Goal: Task Accomplishment & Management: Use online tool/utility

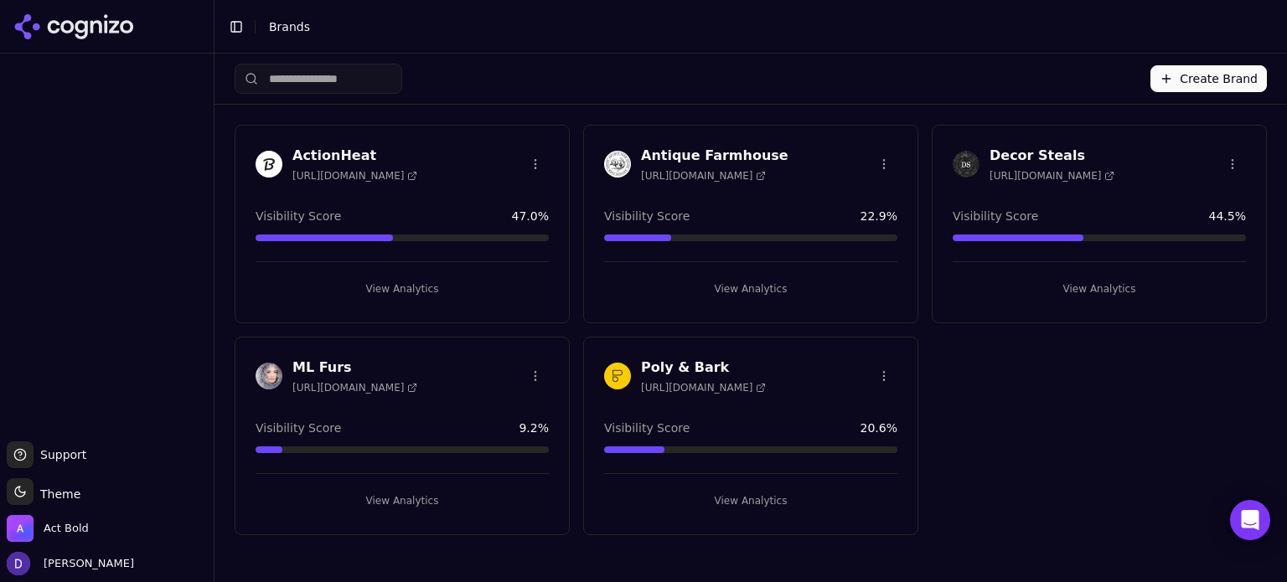
click at [685, 151] on h3 "Antique Farmhouse" at bounding box center [714, 156] width 147 height 20
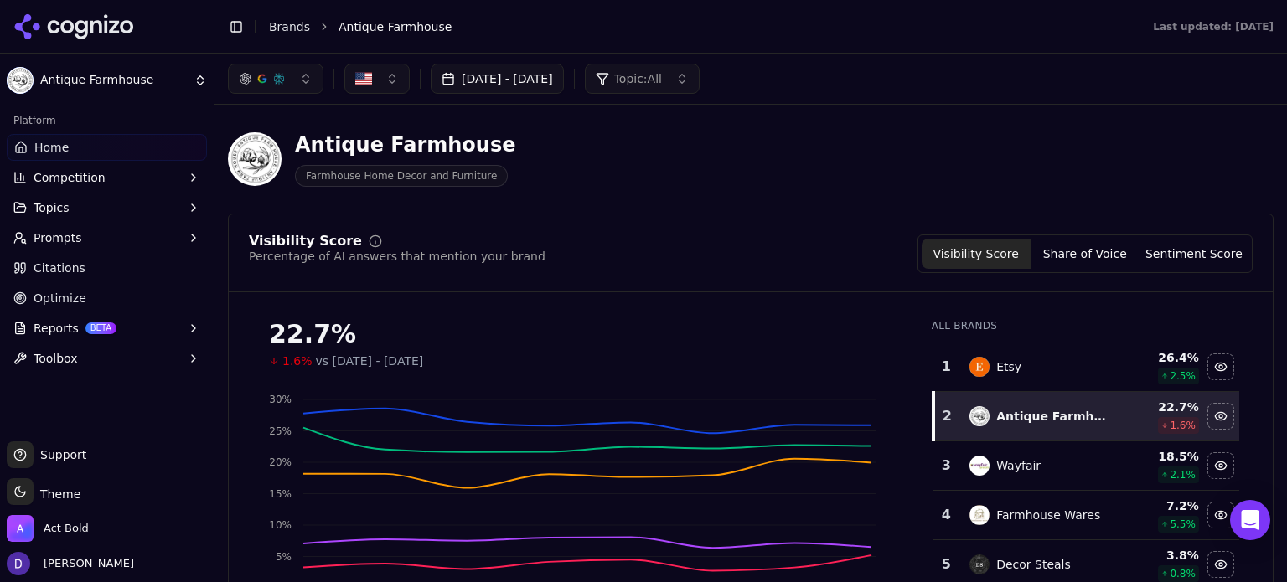
click at [476, 88] on button "[DATE] - [DATE]" at bounding box center [497, 79] width 133 height 30
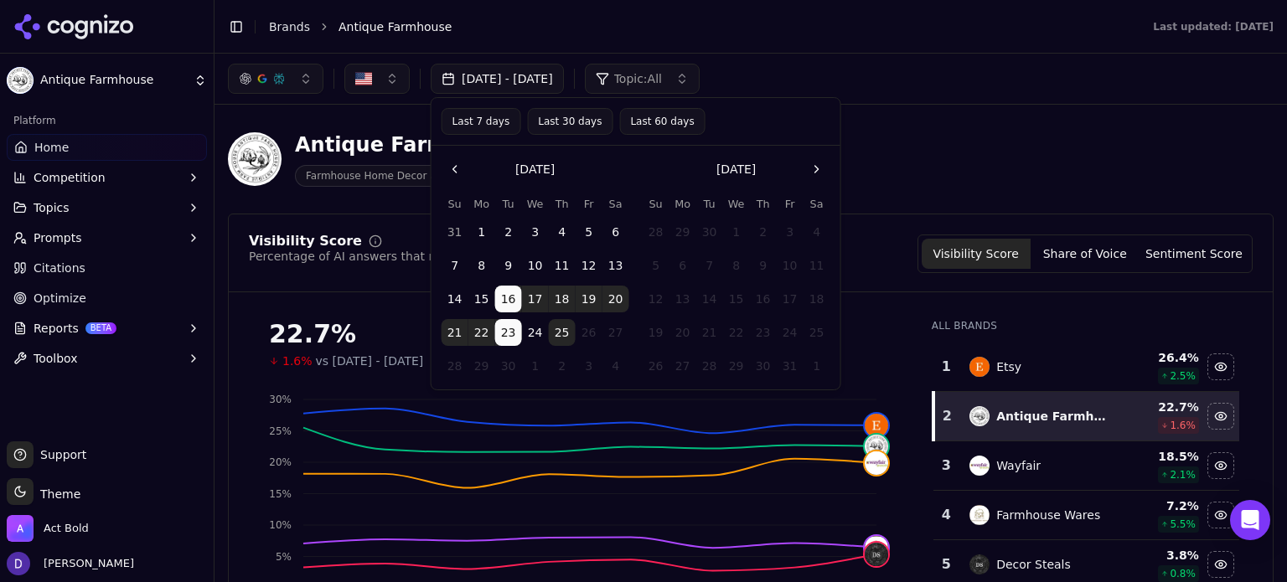
click at [479, 121] on button "Last 7 days" at bounding box center [482, 121] width 80 height 27
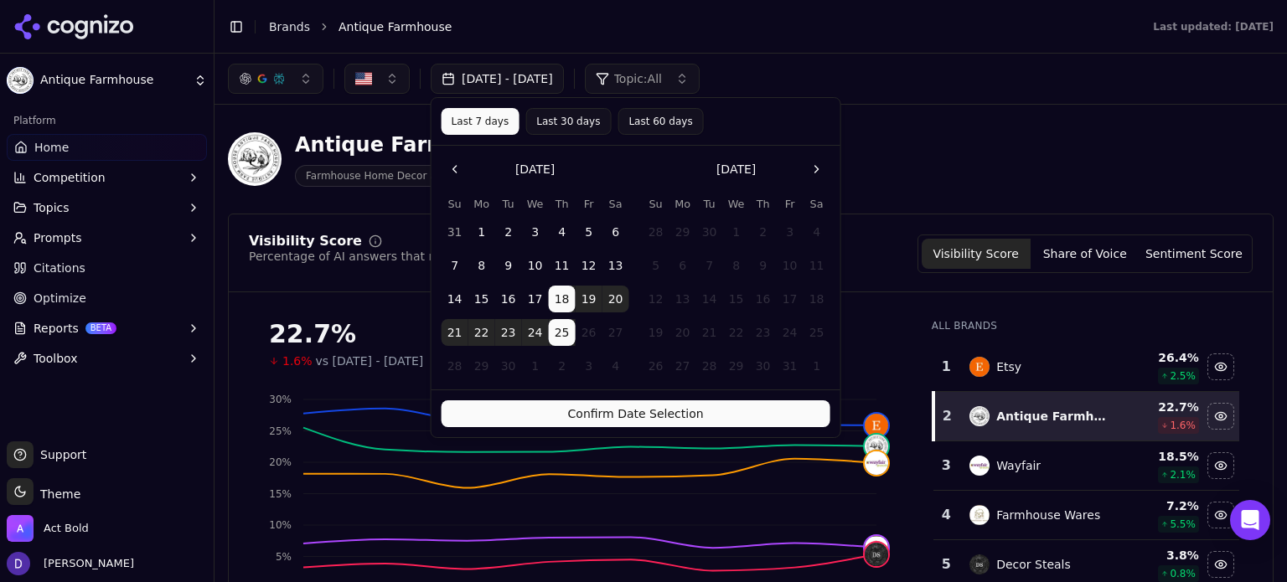
click at [683, 422] on button "Confirm Date Selection" at bounding box center [636, 414] width 389 height 27
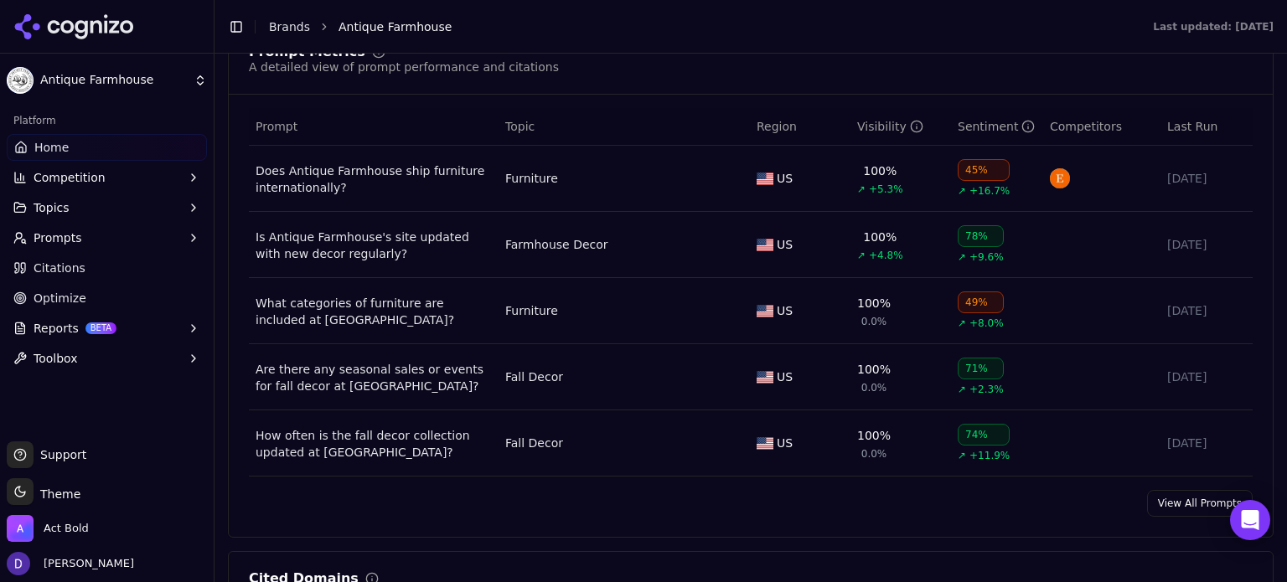
scroll to position [1341, 0]
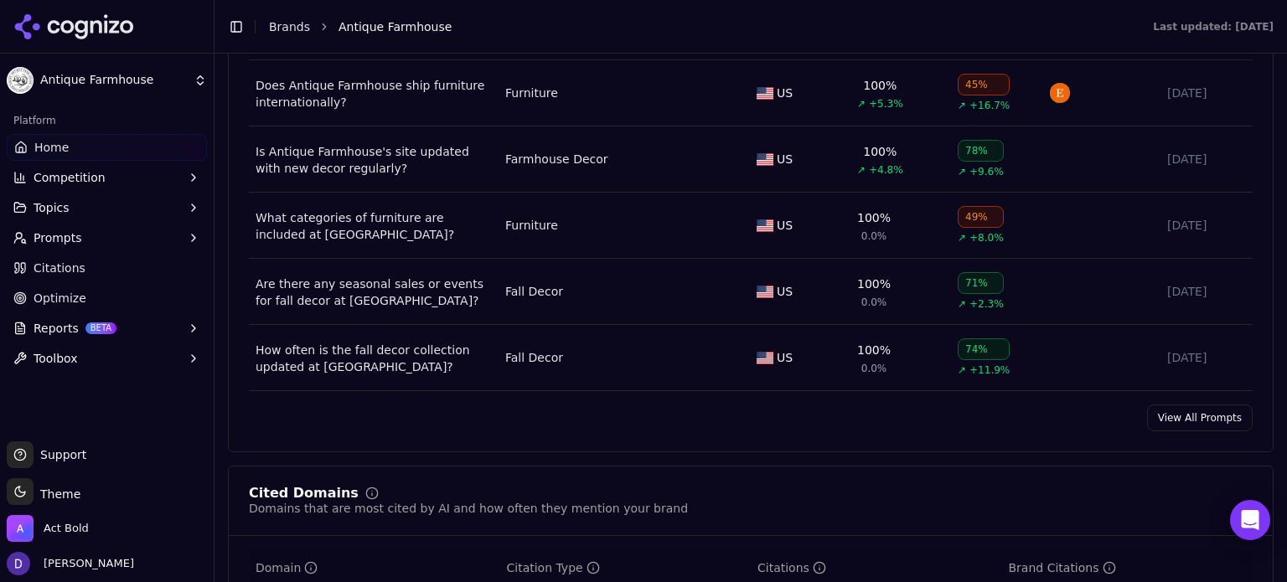
drag, startPoint x: 1164, startPoint y: 419, endPoint x: 1181, endPoint y: 415, distance: 18.1
click at [1164, 419] on link "View All Prompts" at bounding box center [1200, 418] width 106 height 27
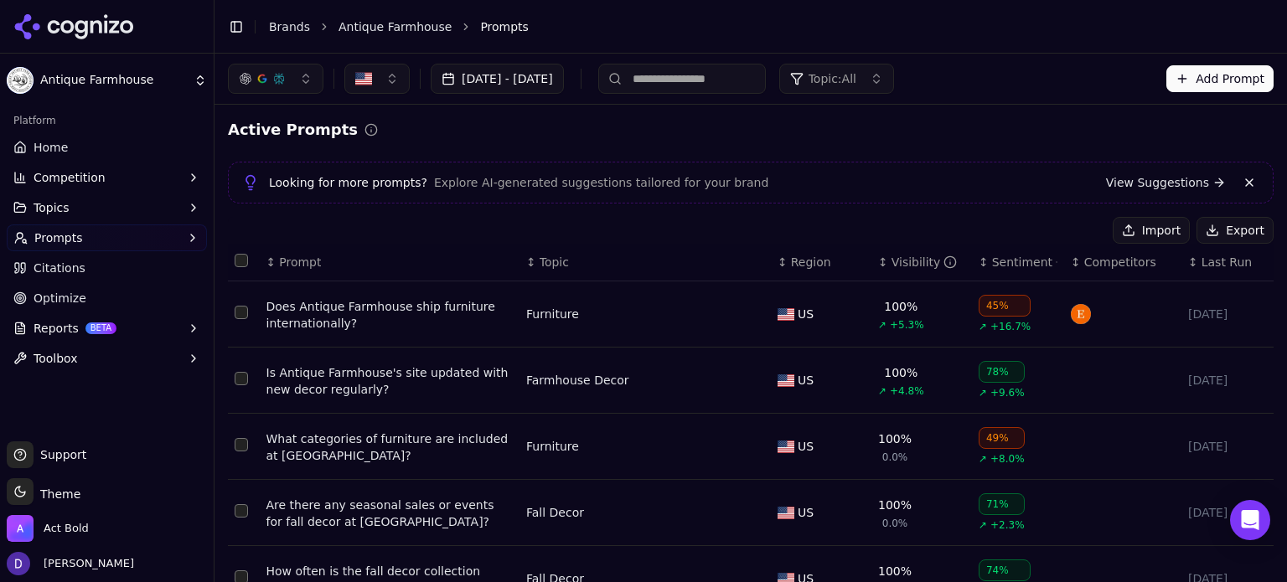
click at [1217, 235] on button "Export" at bounding box center [1235, 230] width 77 height 27
click at [61, 204] on span "Topics" at bounding box center [52, 207] width 36 height 17
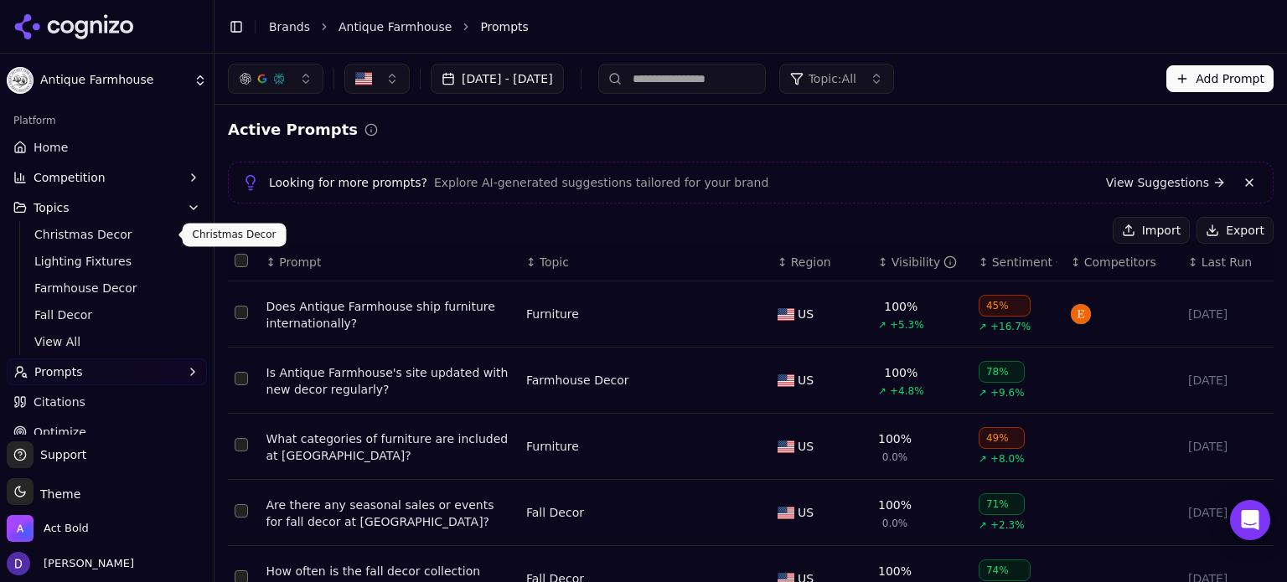
click at [74, 142] on link "Home" at bounding box center [107, 147] width 200 height 27
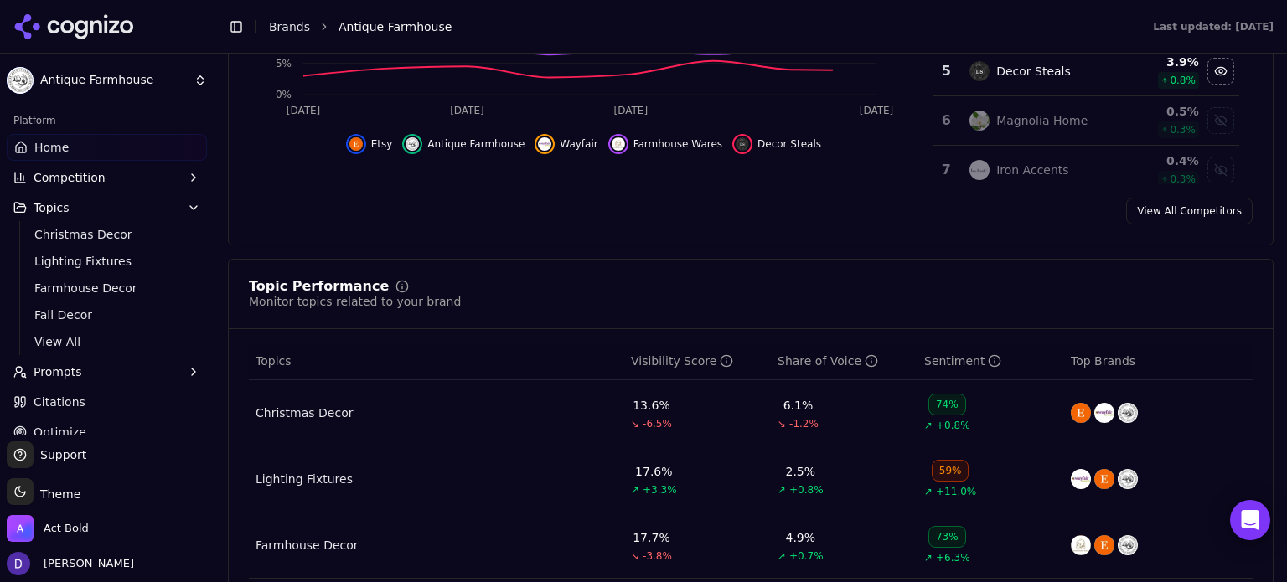
scroll to position [670, 0]
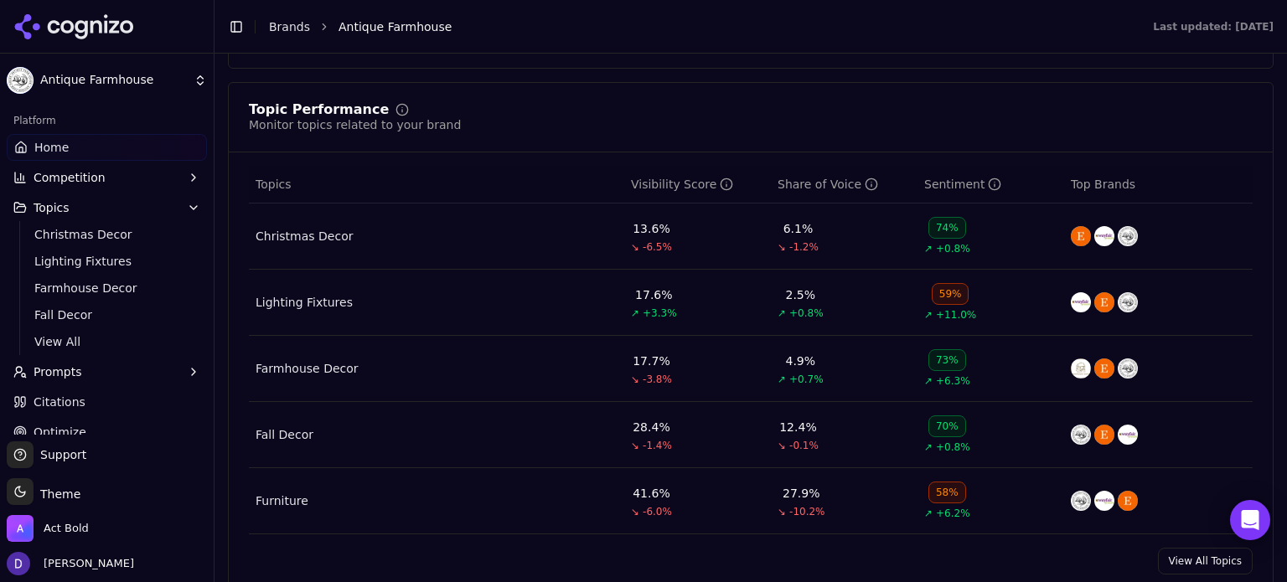
click at [1165, 556] on link "View All Topics" at bounding box center [1205, 561] width 95 height 27
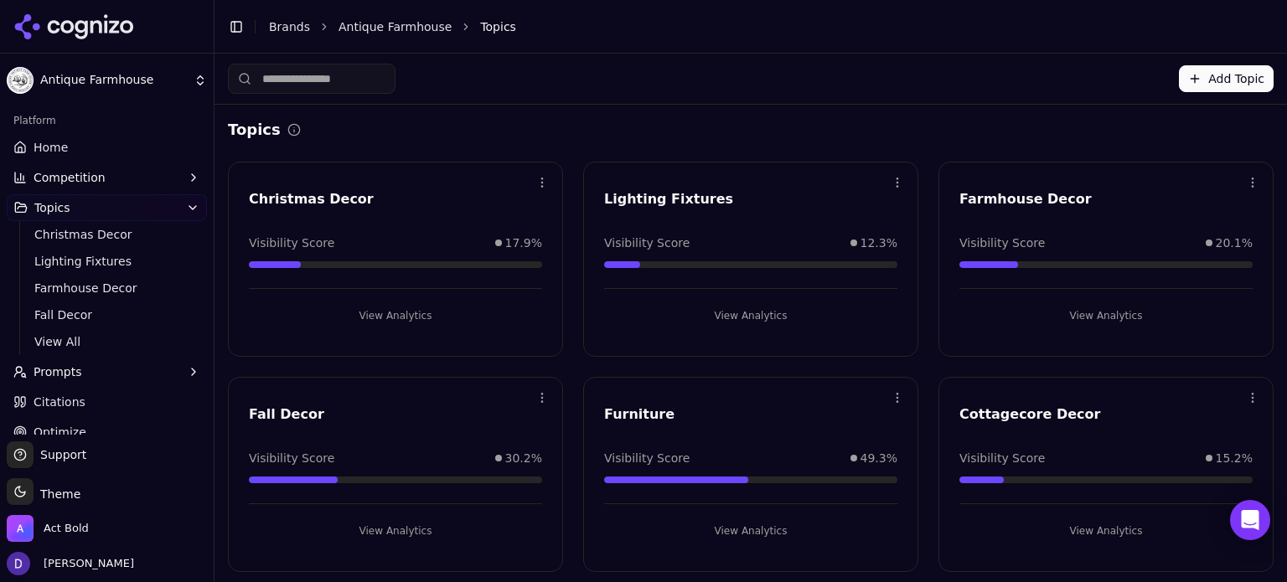
click at [71, 155] on link "Home" at bounding box center [107, 147] width 200 height 27
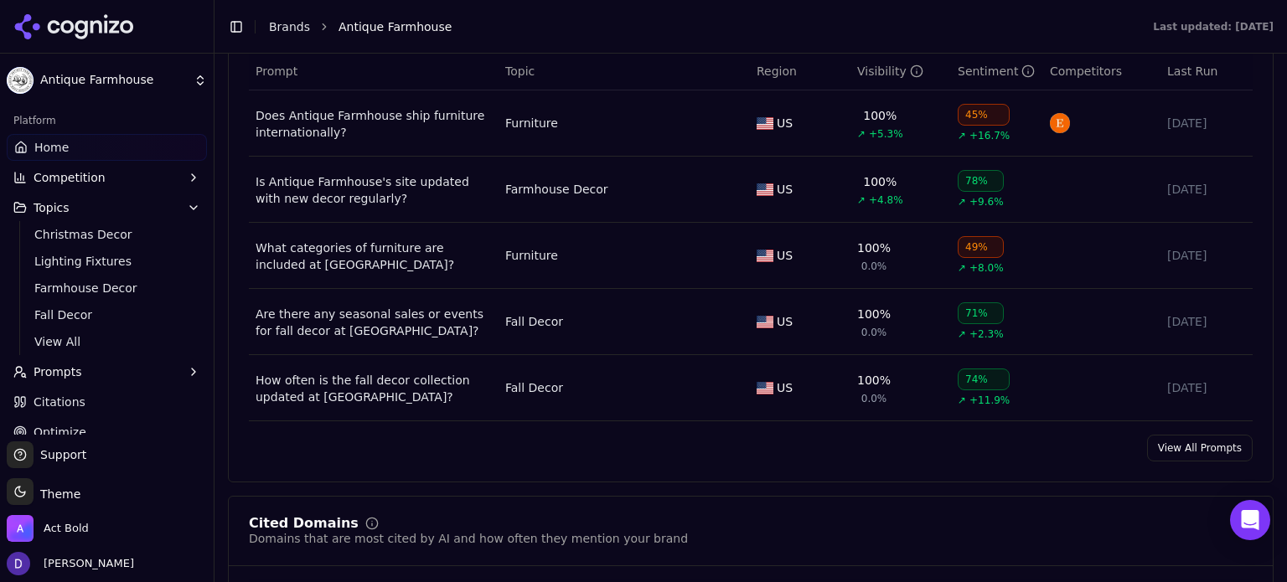
scroll to position [1341, 0]
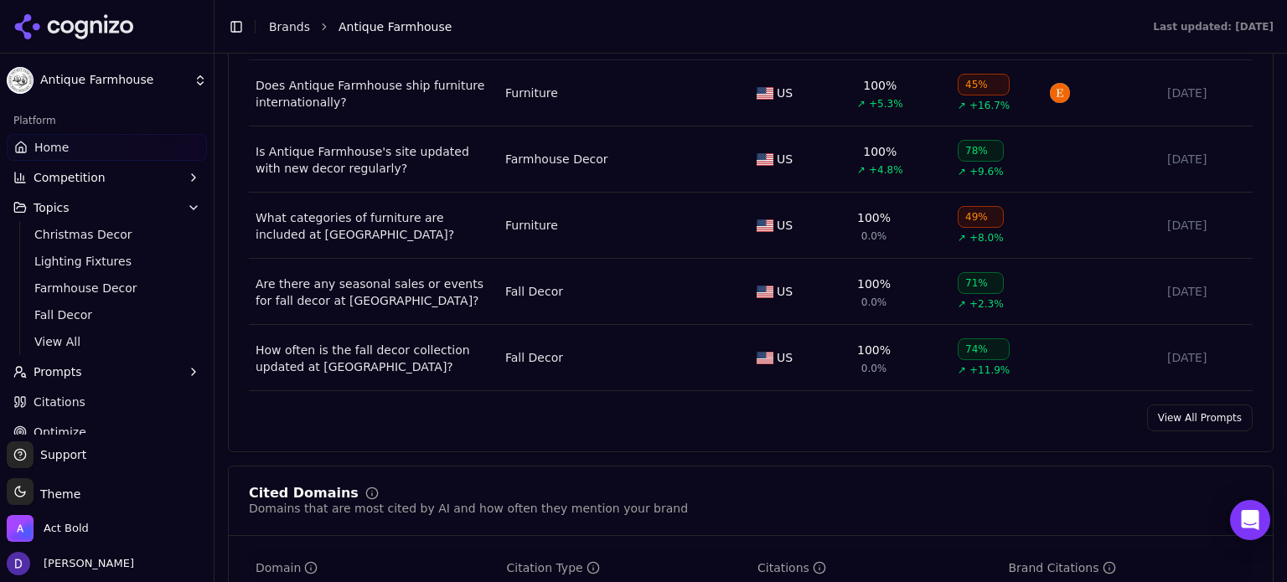
click at [1173, 409] on link "View All Prompts" at bounding box center [1200, 418] width 106 height 27
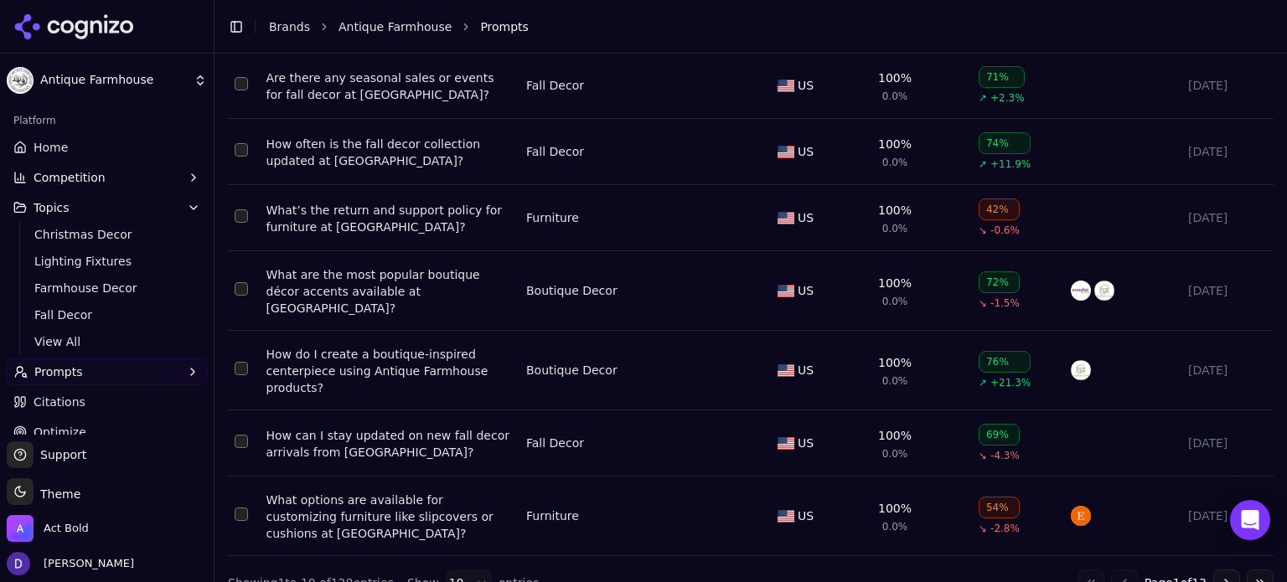
scroll to position [442, 0]
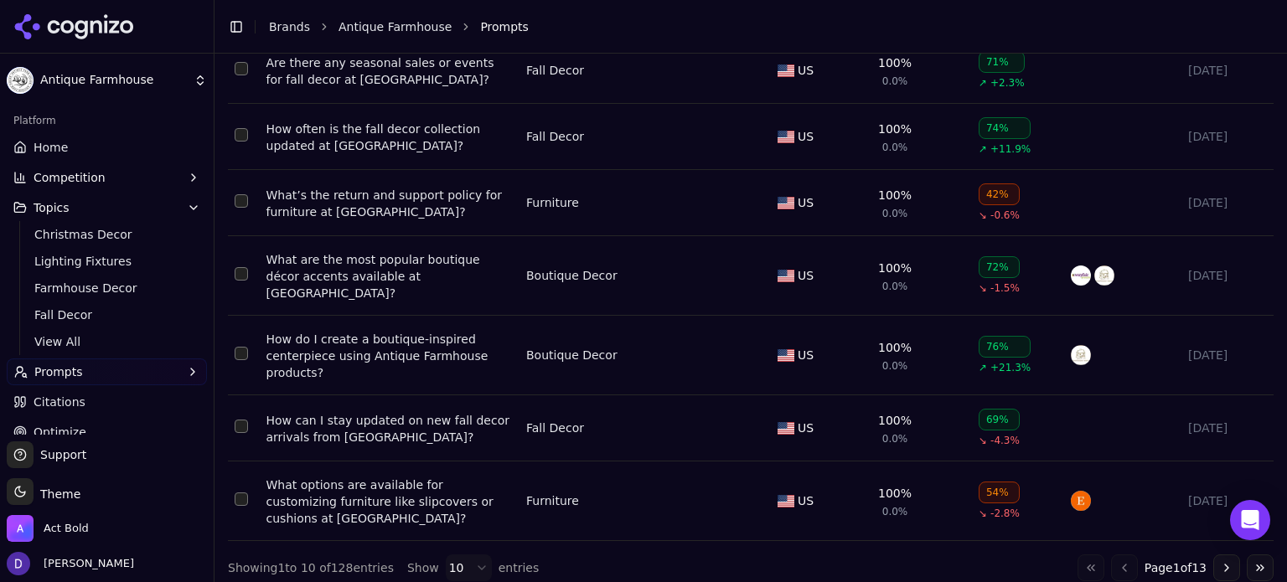
click at [442, 556] on html "Antique Farmhouse Platform Home Competition Topics Christmas Decor Lighting Fix…" at bounding box center [643, 291] width 1287 height 582
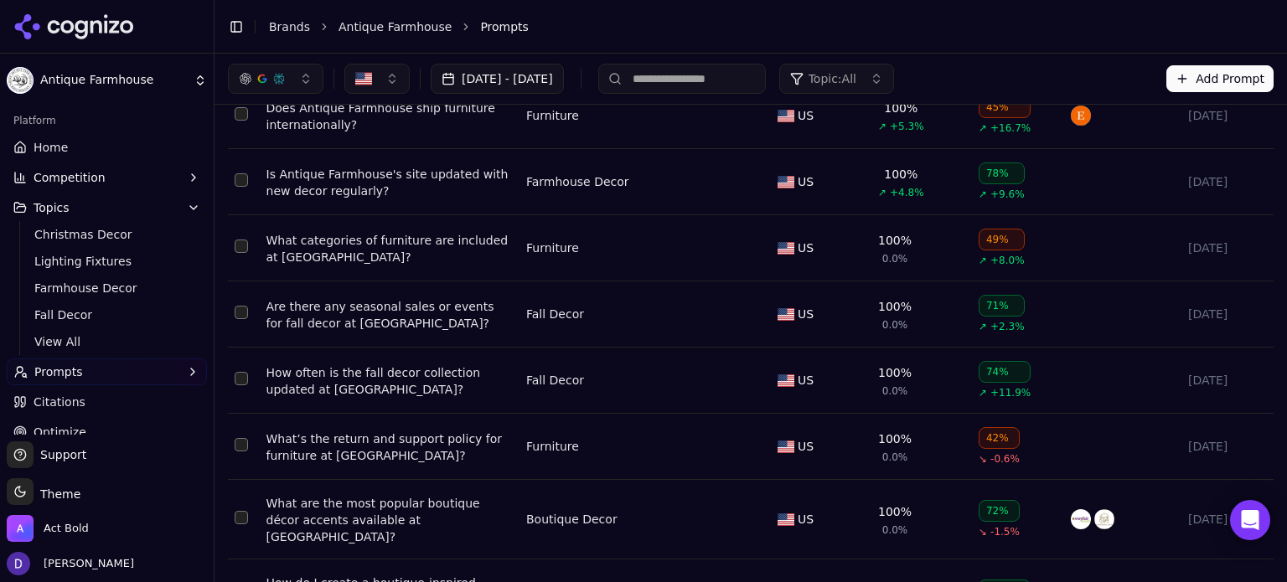
scroll to position [0, 0]
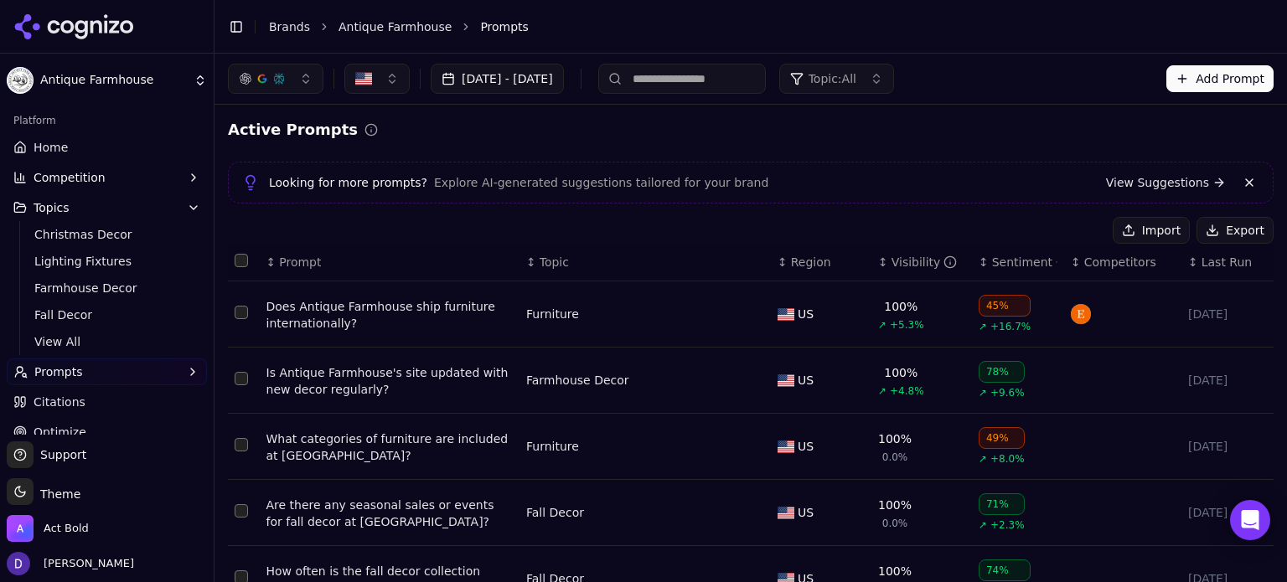
click at [241, 267] on th "Data table" at bounding box center [244, 263] width 32 height 38
click at [246, 261] on button "Select all rows" at bounding box center [241, 260] width 13 height 13
click at [244, 261] on button "Select all rows" at bounding box center [241, 260] width 13 height 13
click at [1063, 232] on button "Deactivate ( 100 )" at bounding box center [1037, 230] width 137 height 27
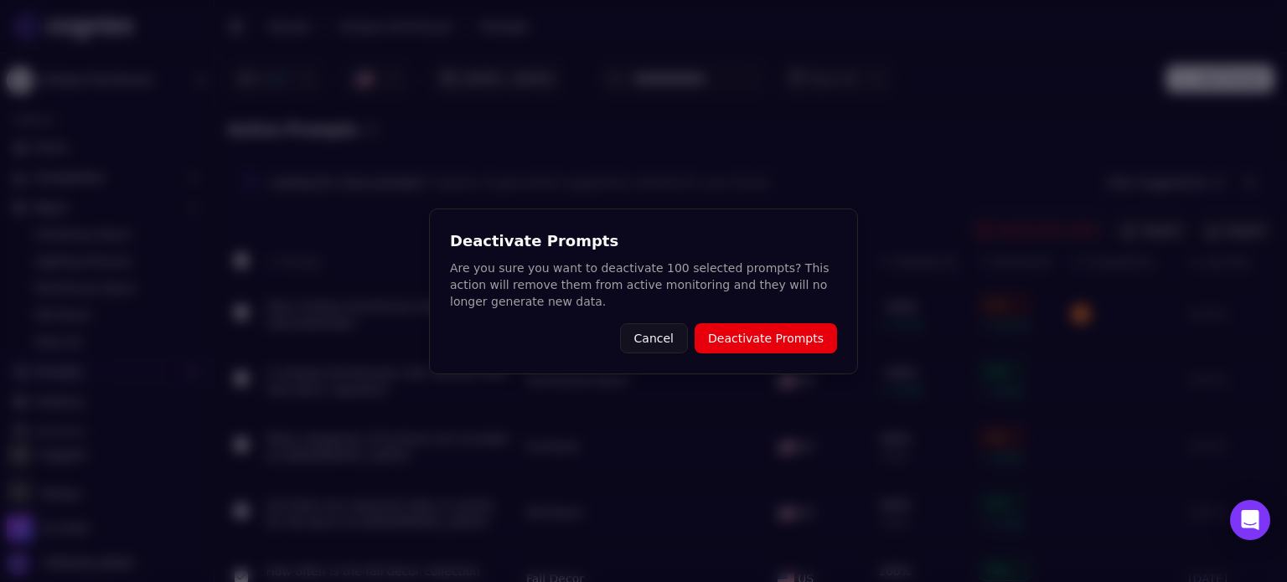
click at [798, 337] on button "Deactivate Prompts" at bounding box center [766, 338] width 142 height 30
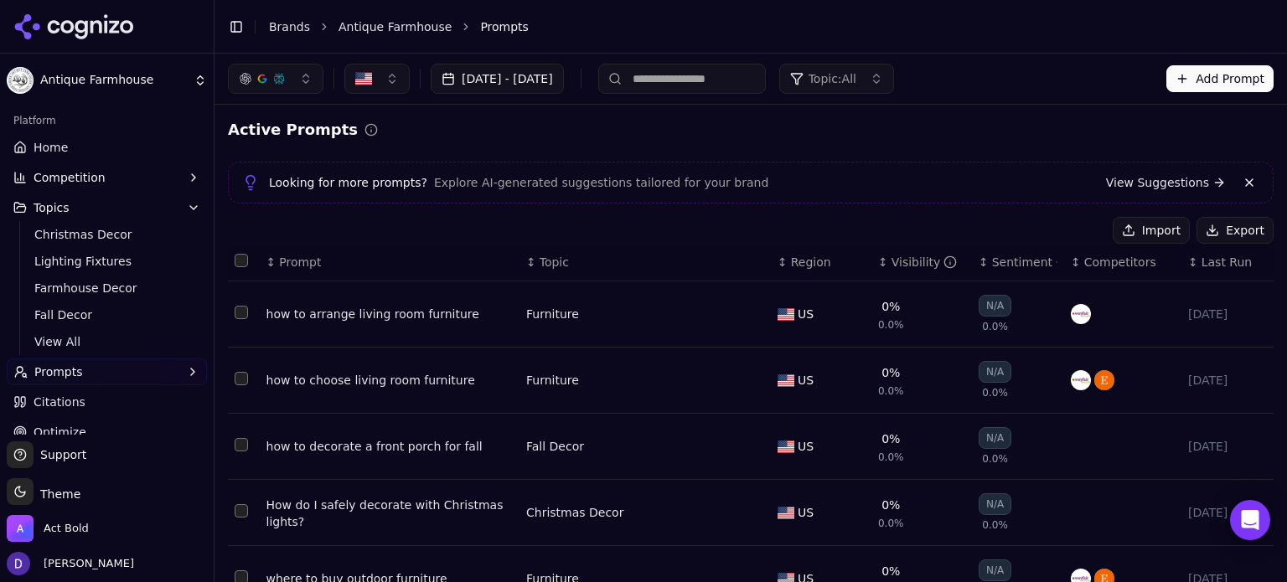
click at [241, 266] on button "Select all rows" at bounding box center [241, 260] width 13 height 13
click at [1051, 230] on button "Deactivate ( 28 )" at bounding box center [1040, 230] width 130 height 27
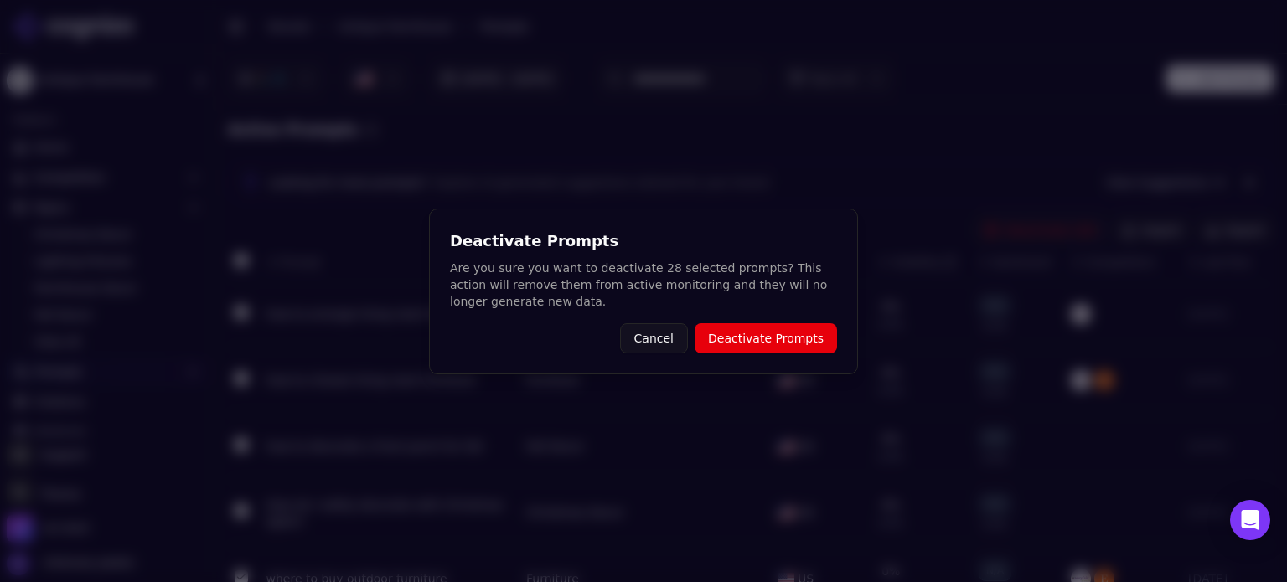
click at [764, 333] on button "Deactivate Prompts" at bounding box center [766, 338] width 142 height 30
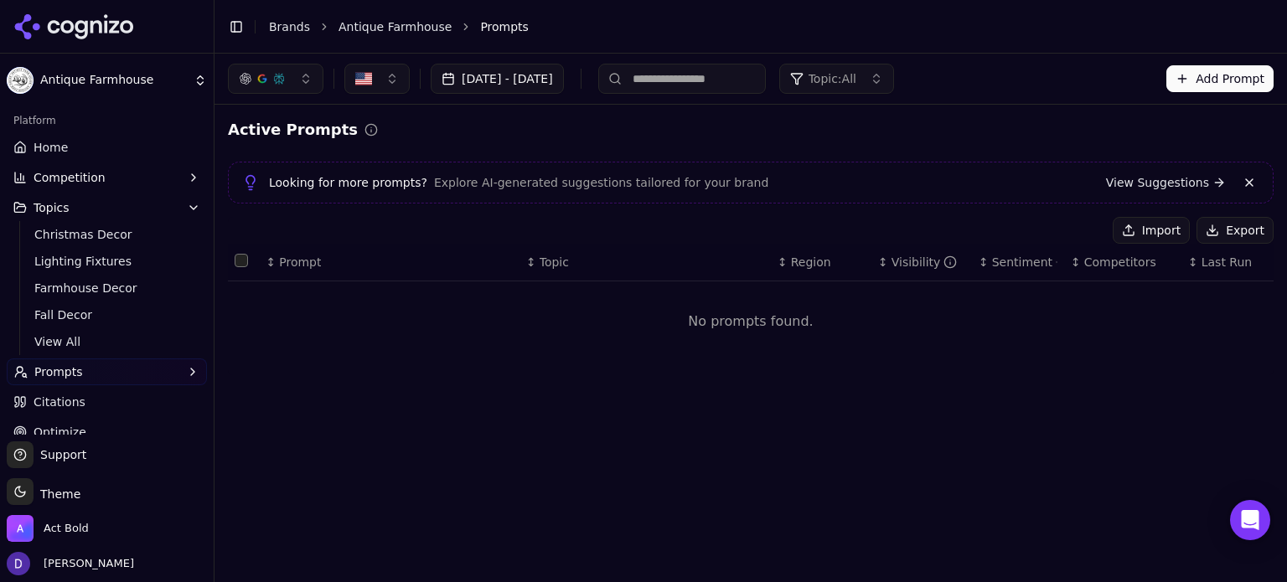
click at [1135, 234] on button "Import" at bounding box center [1151, 230] width 77 height 27
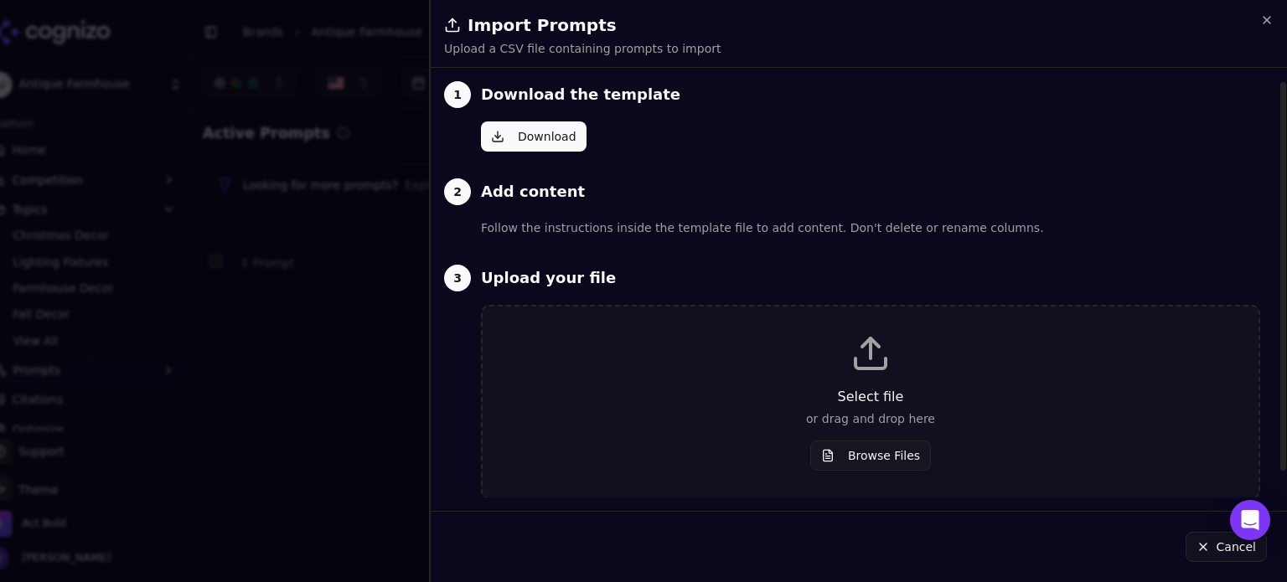
click at [855, 411] on p "or drag and drop here" at bounding box center [870, 419] width 722 height 17
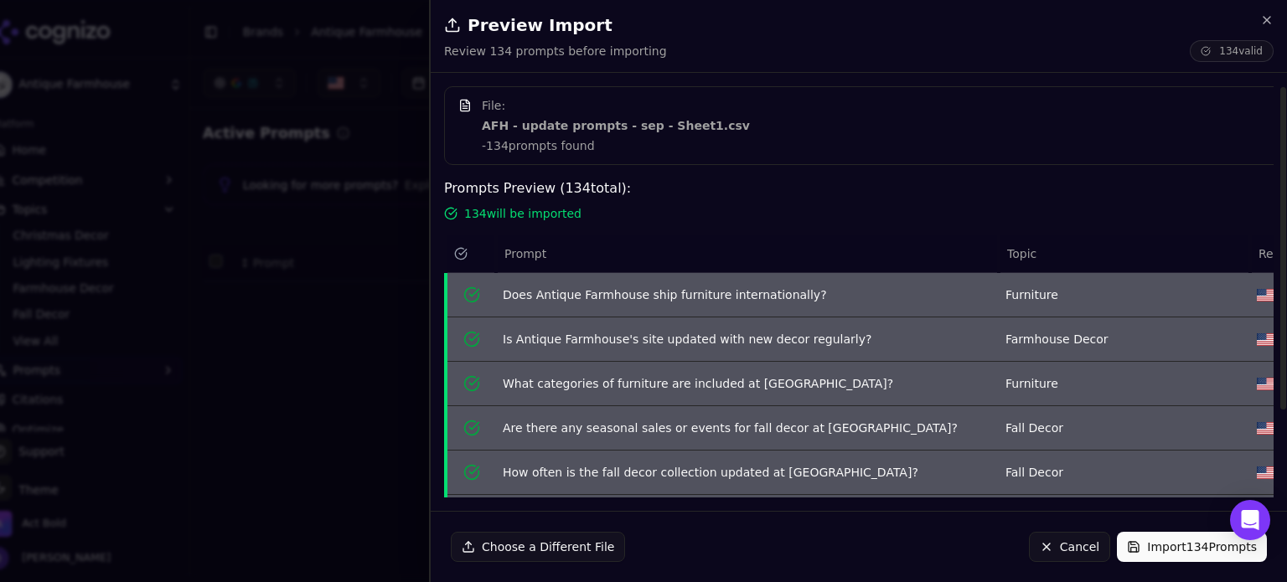
click at [1170, 542] on button "Import 134 Prompts" at bounding box center [1192, 547] width 150 height 30
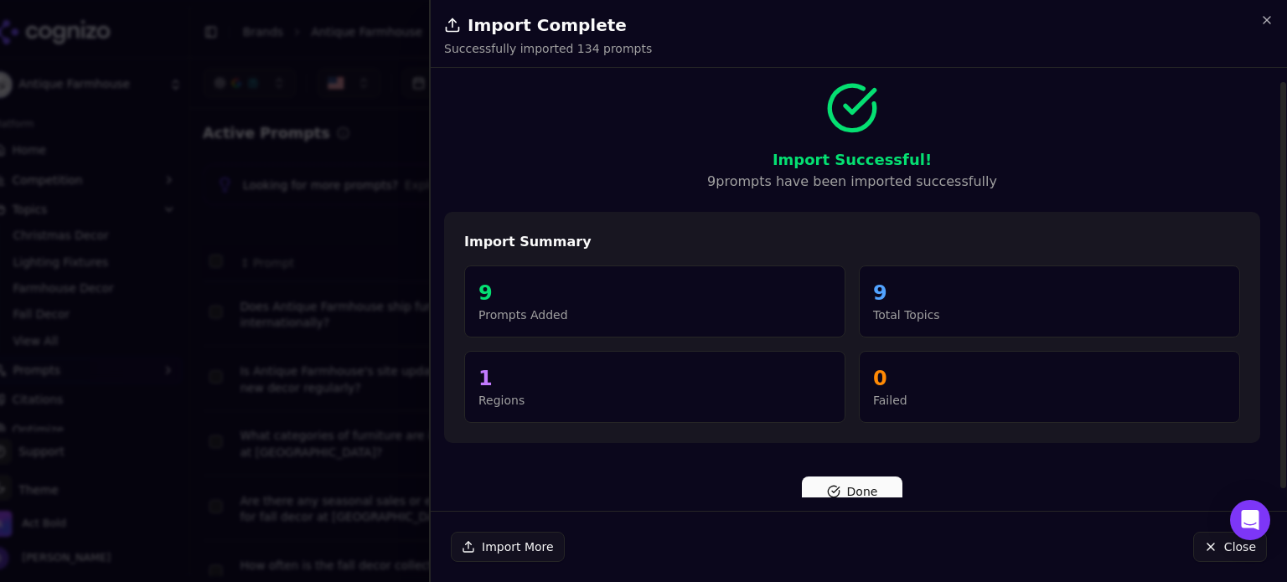
click at [853, 473] on div "Done" at bounding box center [852, 485] width 816 height 44
click at [875, 484] on button "Done" at bounding box center [852, 492] width 101 height 30
